Goal: Information Seeking & Learning: Understand process/instructions

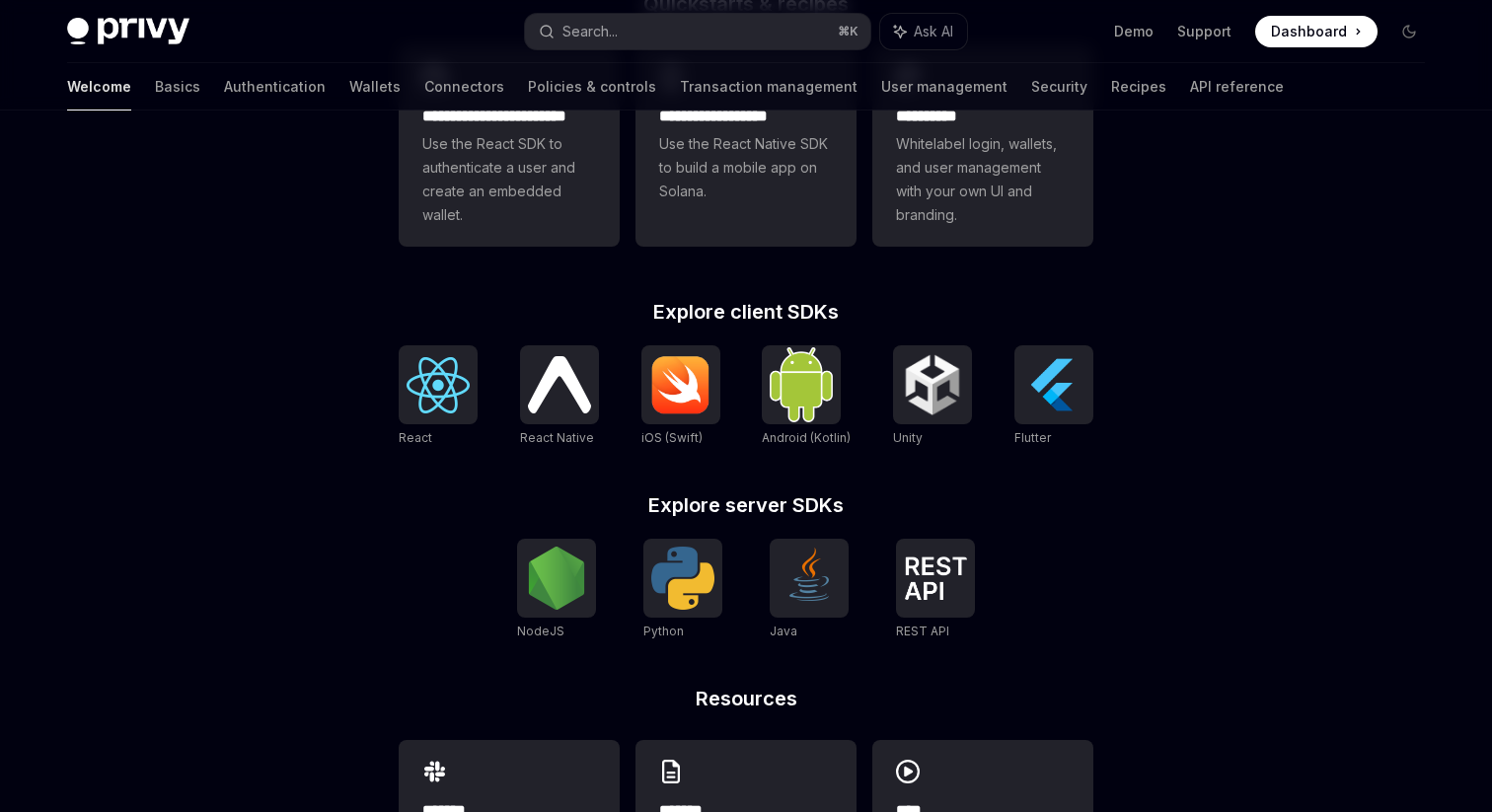
scroll to position [629, 0]
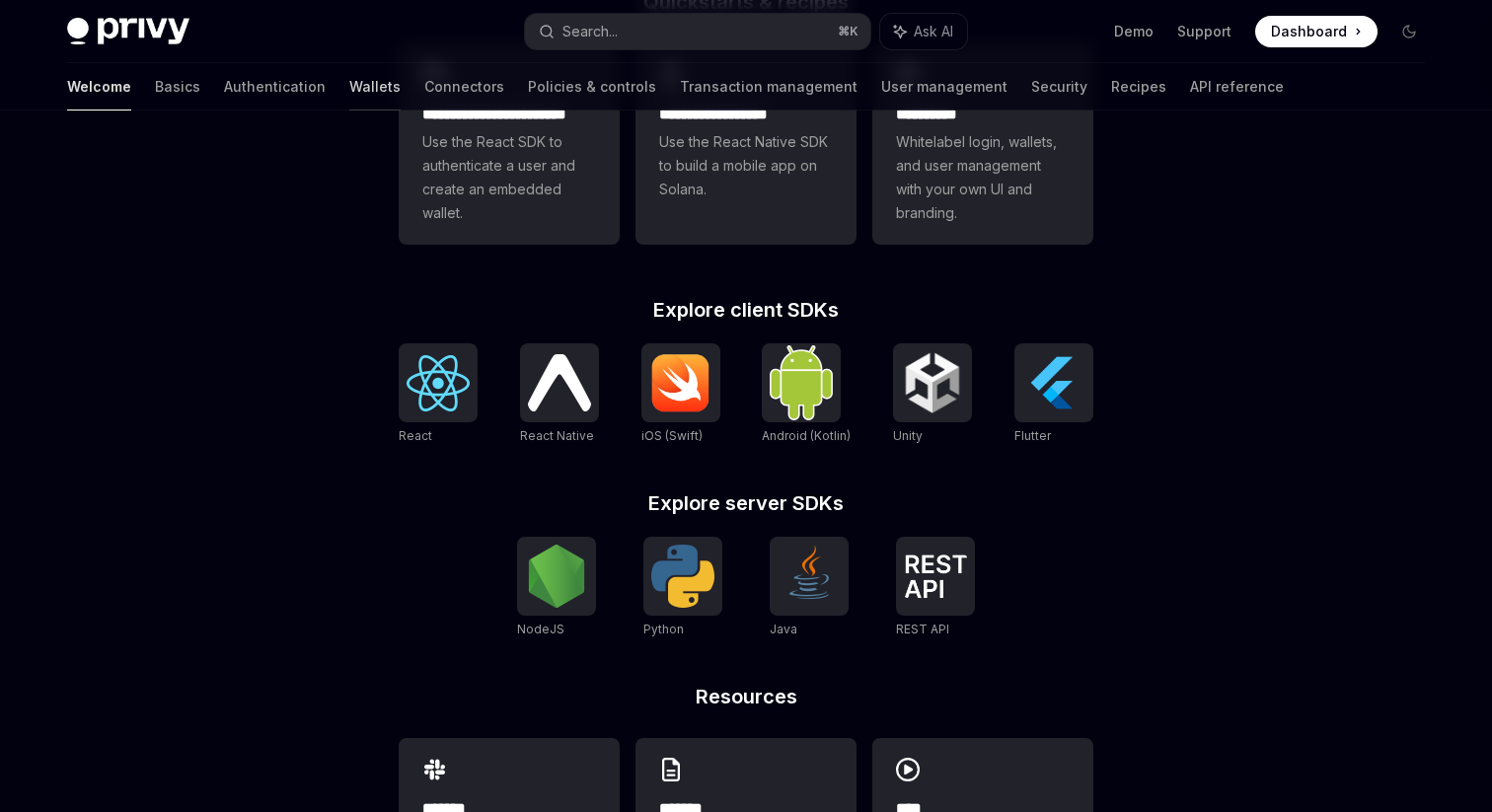
click at [349, 90] on link "Wallets" at bounding box center [375, 87] width 52 height 48
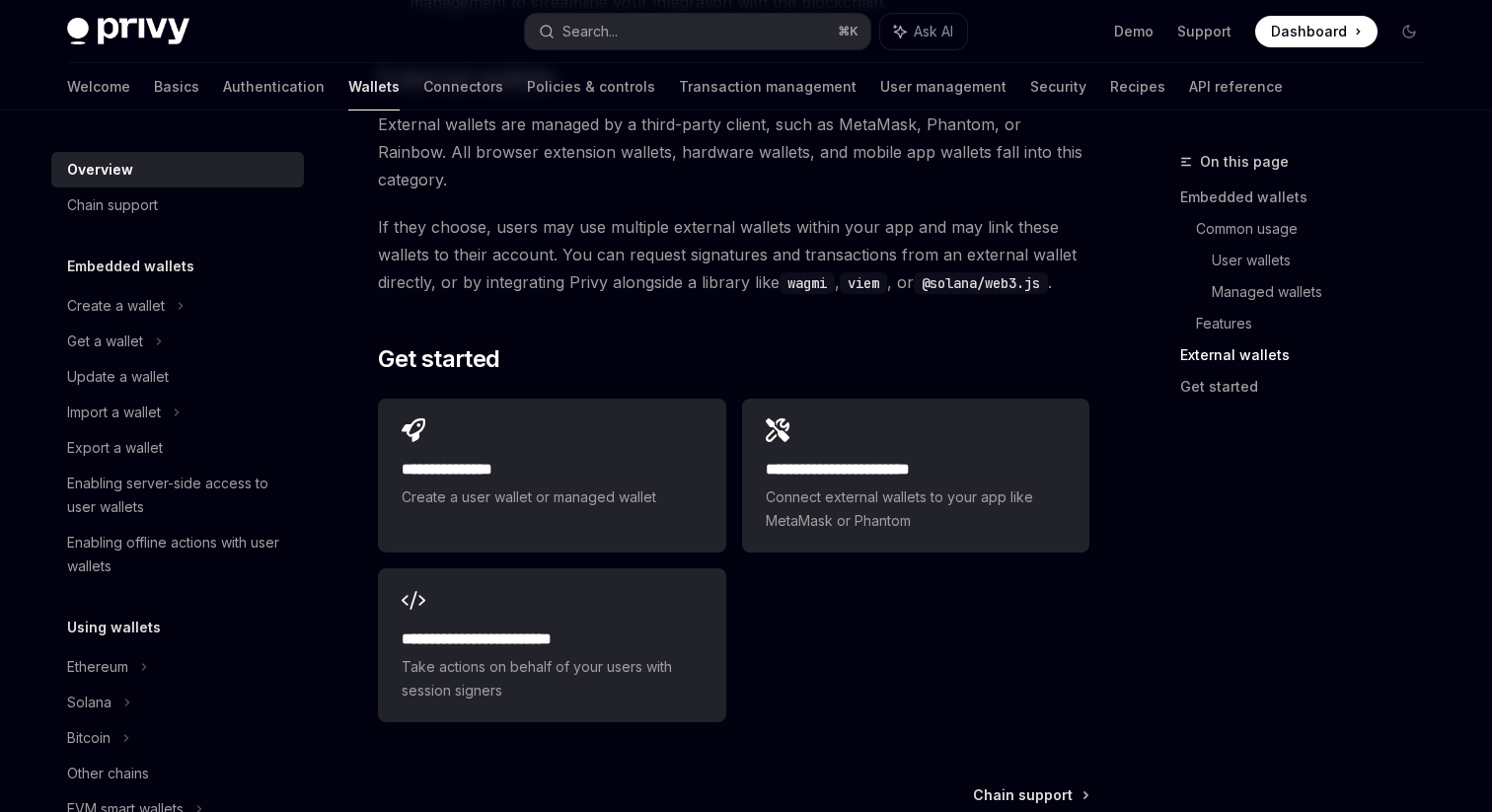
scroll to position [3016, 0]
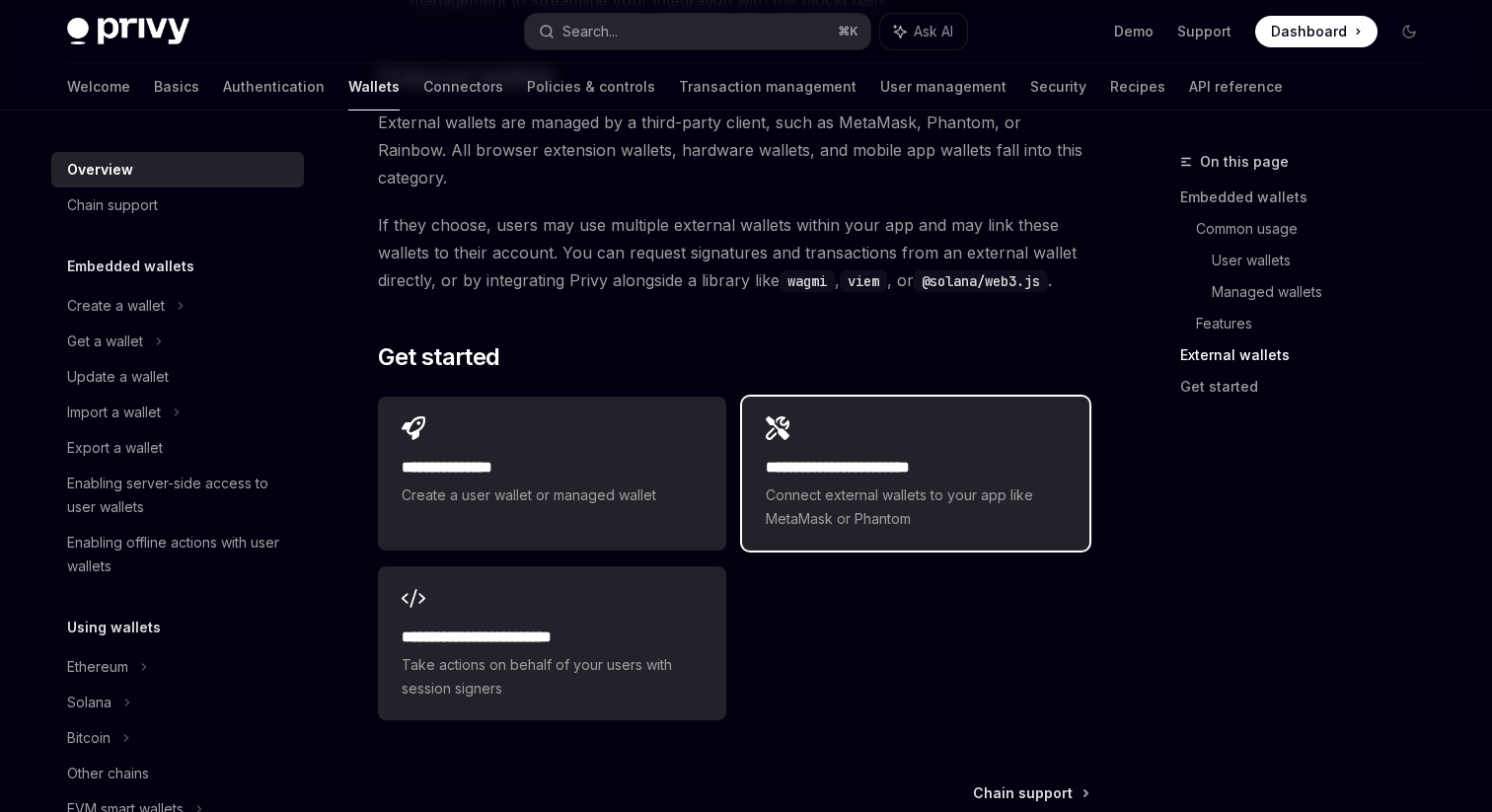
click at [805, 397] on div "**********" at bounding box center [914, 473] width 347 height 154
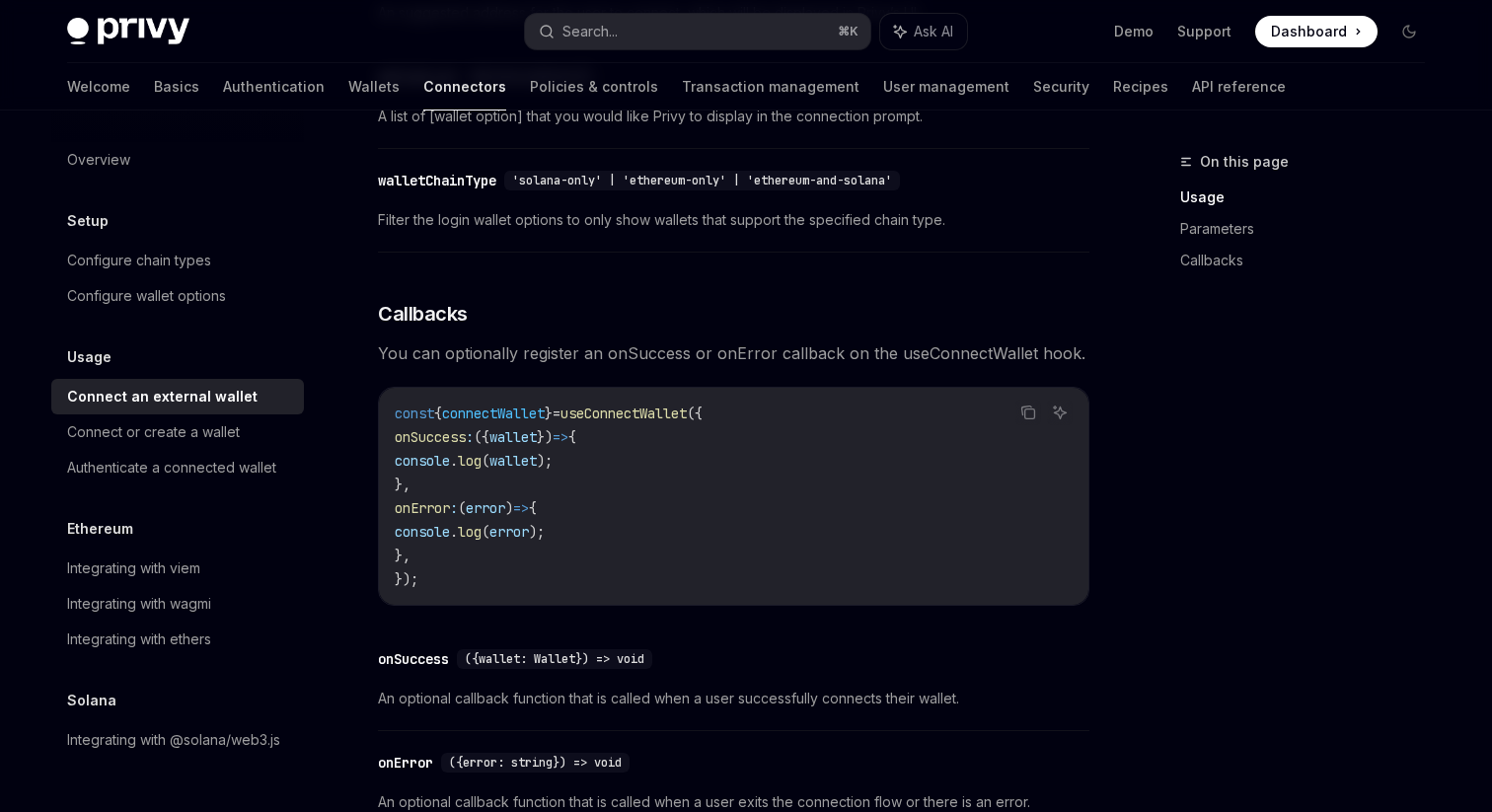
scroll to position [1350, 0]
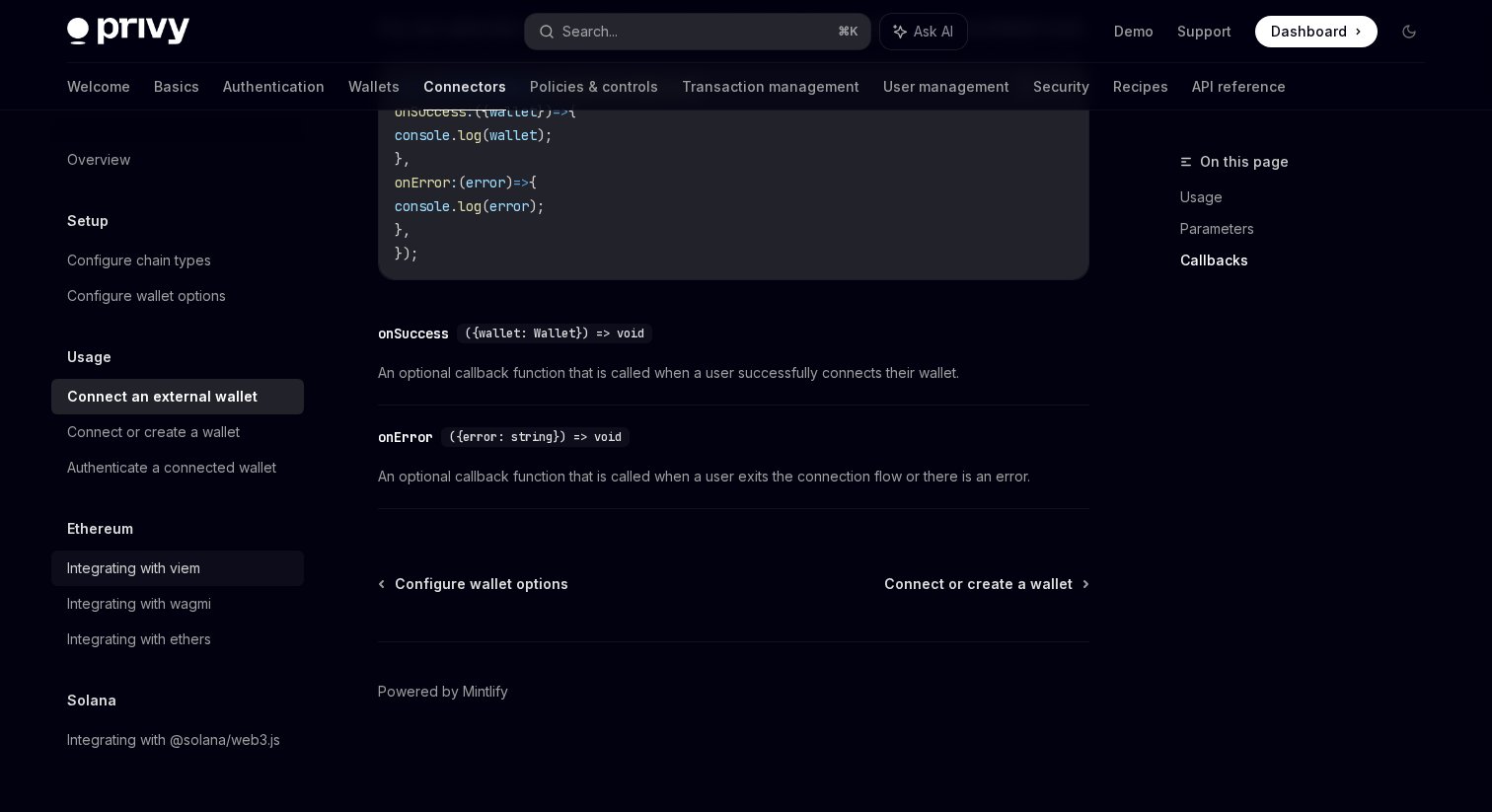
click at [216, 581] on link "Integrating with viem" at bounding box center [178, 568] width 252 height 36
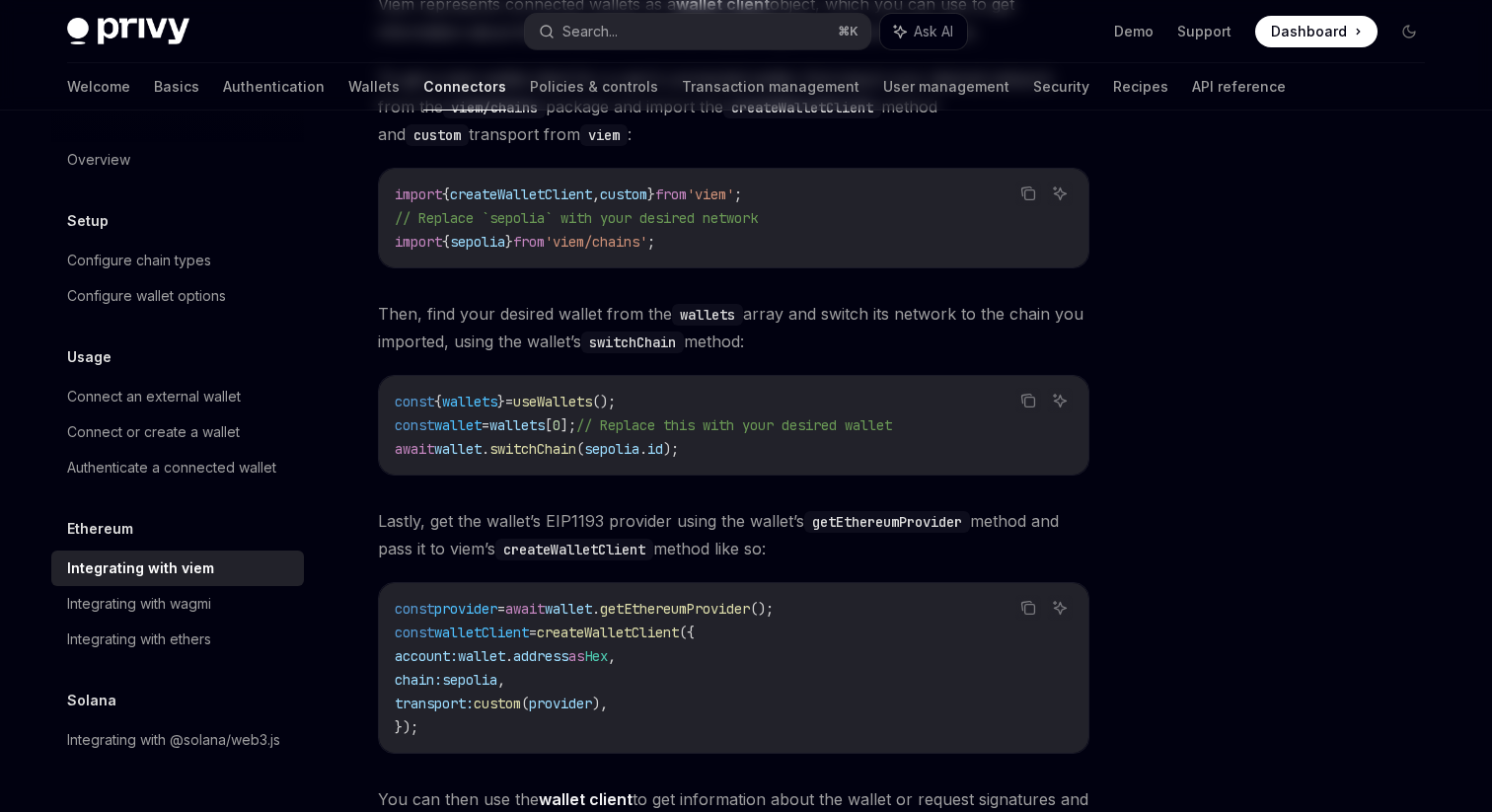
scroll to position [279, 0]
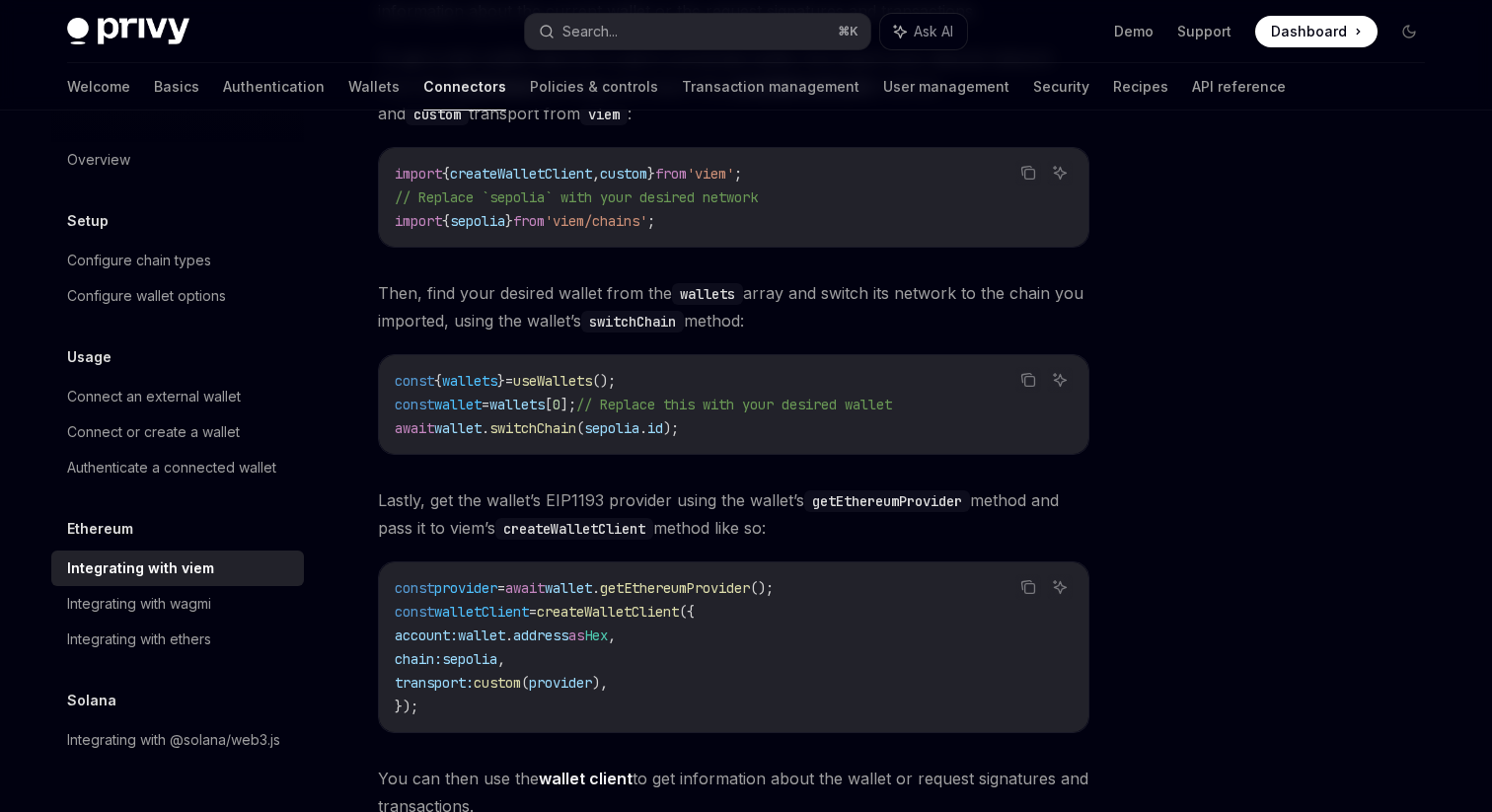
click at [579, 507] on span "Lastly, get the wallet’s EIP1193 provider using the wallet’s getEthereumProvide…" at bounding box center [734, 514] width 712 height 56
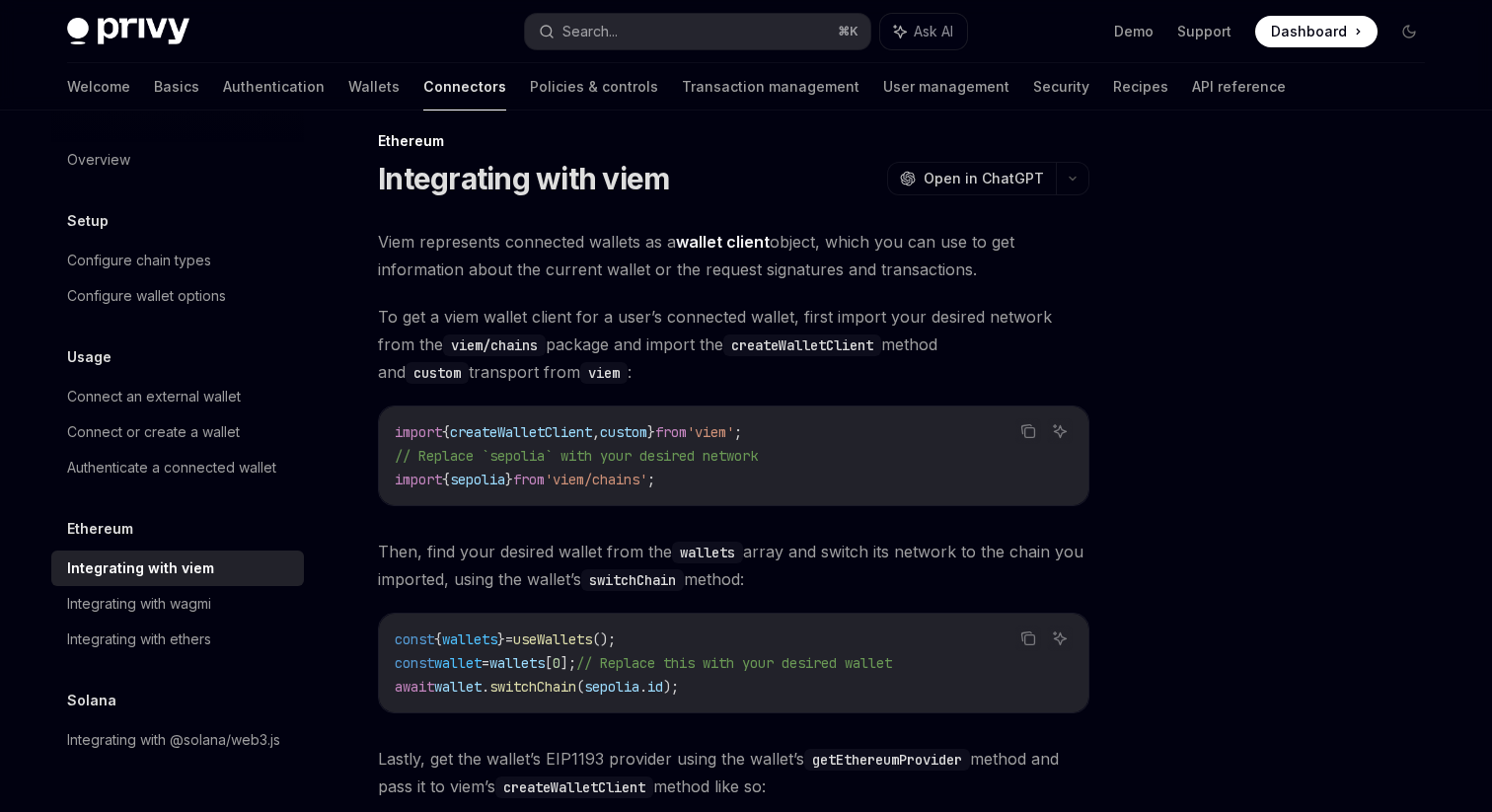
scroll to position [16, 0]
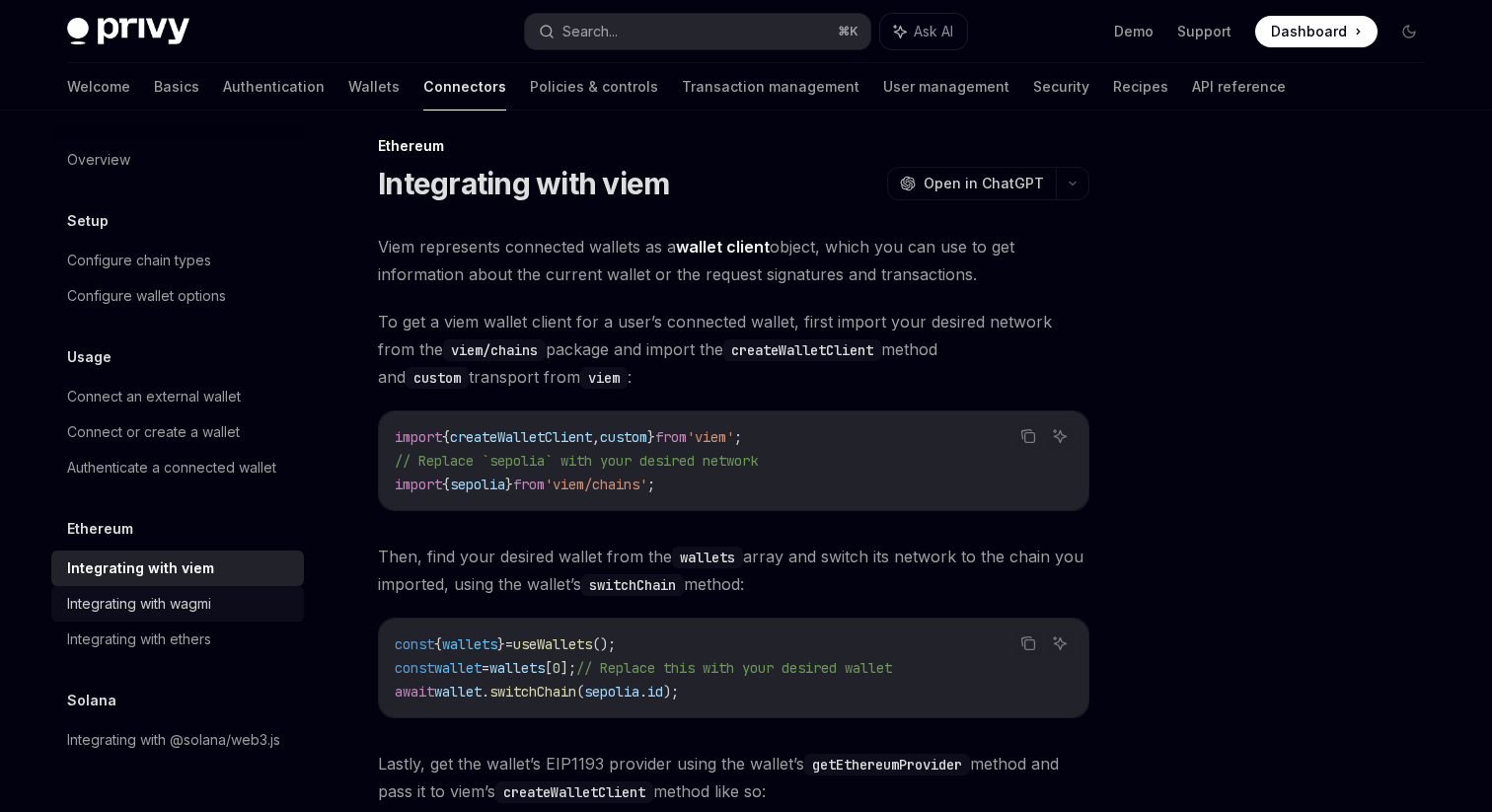
click at [211, 601] on div "Integrating with wagmi" at bounding box center [138, 603] width 144 height 24
type textarea "*"
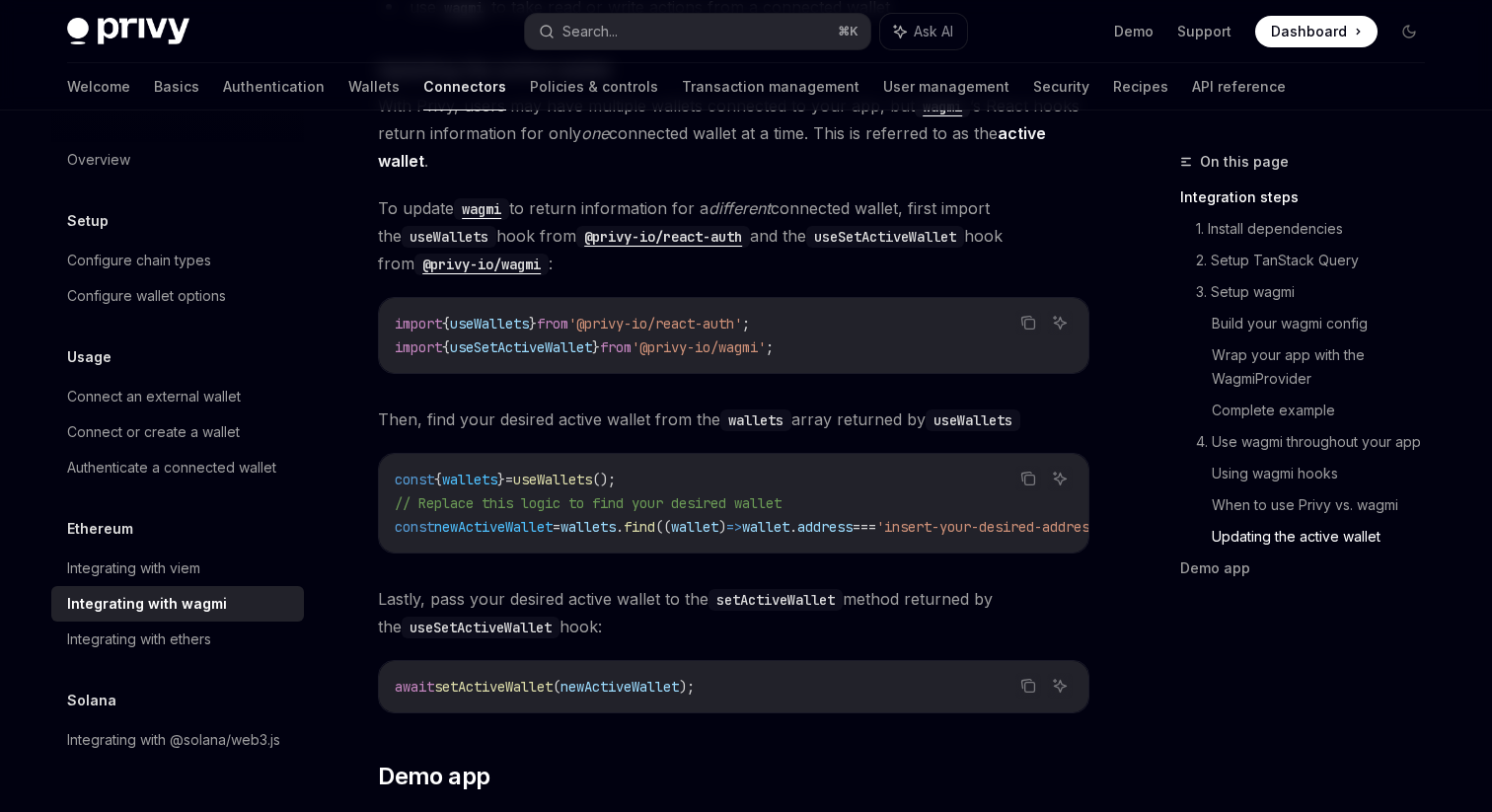
scroll to position [5330, 0]
